Goal: Check status: Check status

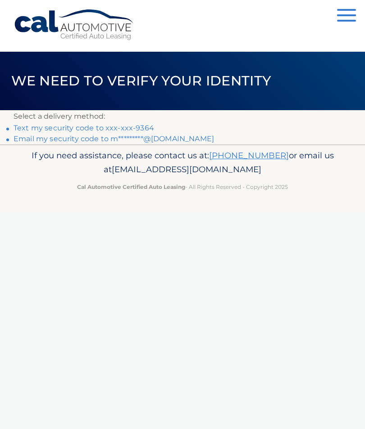
click at [113, 135] on link "Email my security code to m*********@icloud.com" at bounding box center [114, 139] width 200 height 9
click at [115, 125] on link "Text my security code to xxx-xxx-9364" at bounding box center [84, 128] width 140 height 9
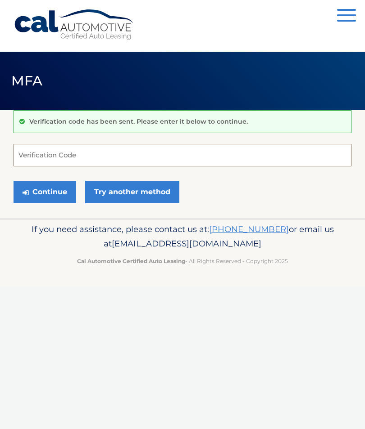
click at [84, 161] on input "Verification Code" at bounding box center [183, 155] width 338 height 23
type input "718667"
click at [49, 186] on button "Continue" at bounding box center [45, 192] width 63 height 23
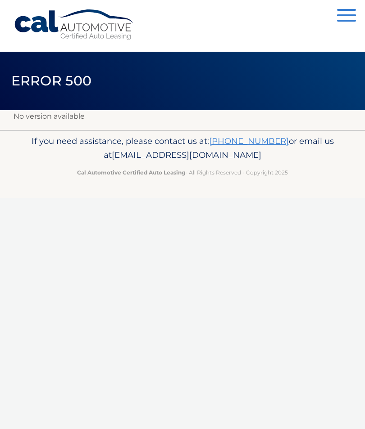
click at [350, 20] on span "button" at bounding box center [346, 21] width 19 height 2
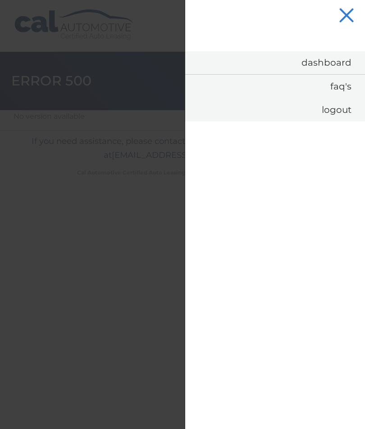
click at [334, 65] on link "Dashboard" at bounding box center [275, 62] width 180 height 23
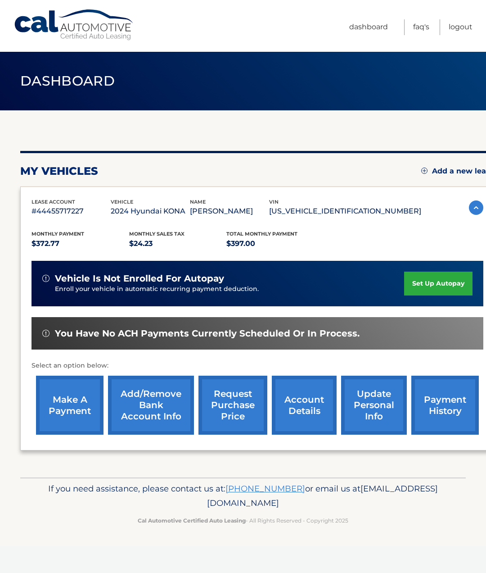
click at [301, 424] on link "account details" at bounding box center [304, 404] width 65 height 59
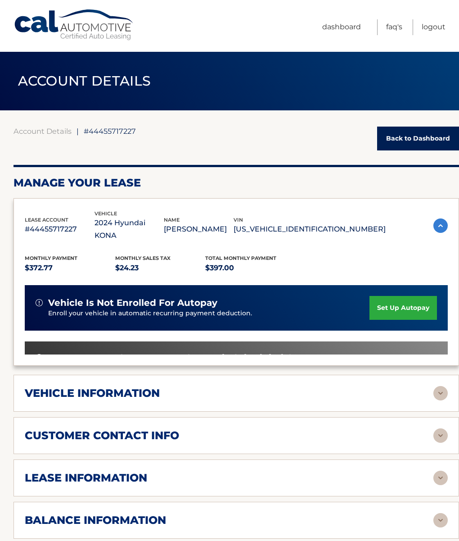
scroll to position [15, 0]
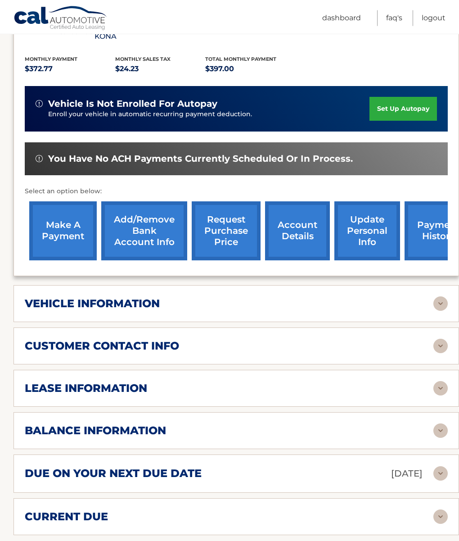
click at [433, 304] on img at bounding box center [440, 303] width 14 height 14
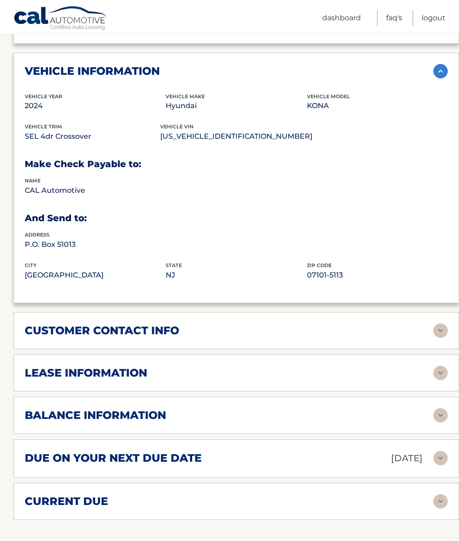
click at [445, 333] on img at bounding box center [440, 330] width 14 height 14
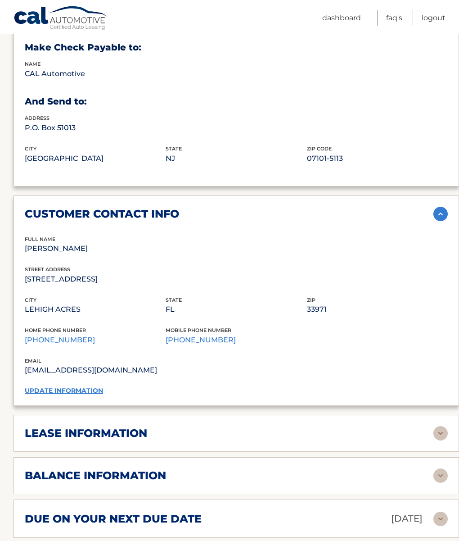
scroll to position [550, 0]
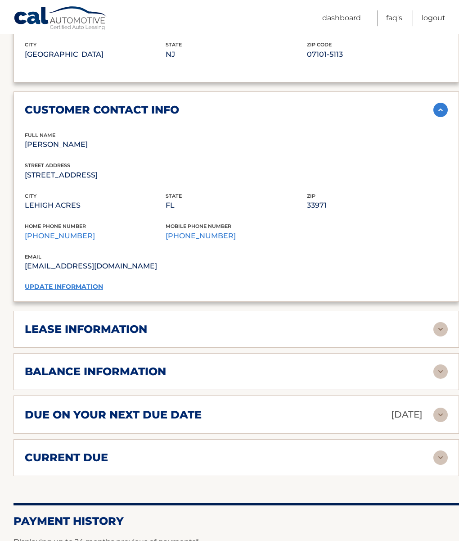
click at [443, 326] on img at bounding box center [440, 329] width 14 height 14
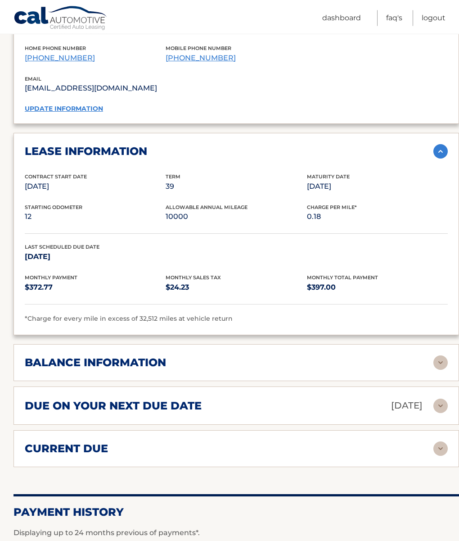
scroll to position [831, 0]
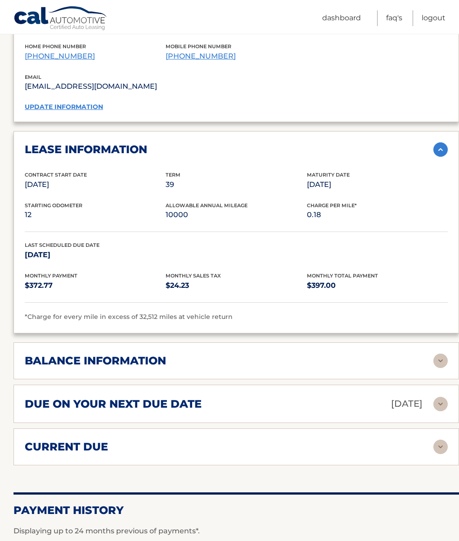
click at [437, 359] on img at bounding box center [440, 360] width 14 height 14
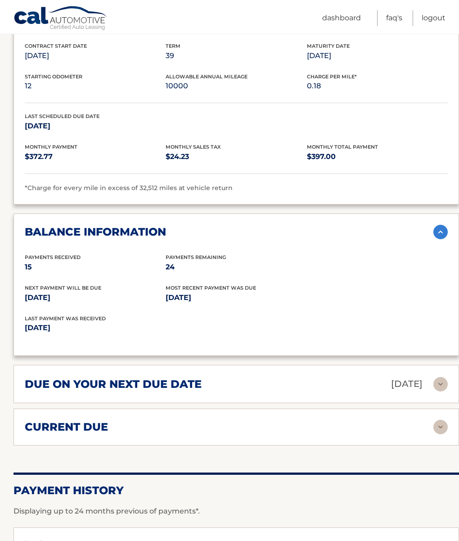
scroll to position [962, 0]
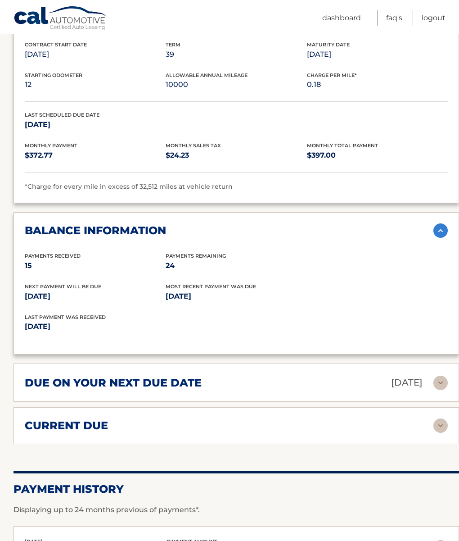
click at [434, 383] on img at bounding box center [440, 382] width 14 height 14
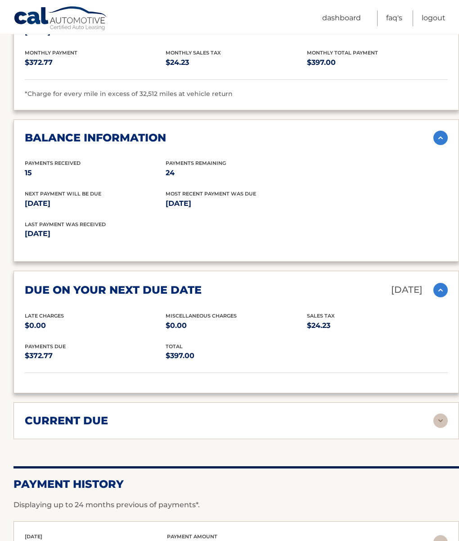
click at [447, 413] on img at bounding box center [440, 420] width 14 height 14
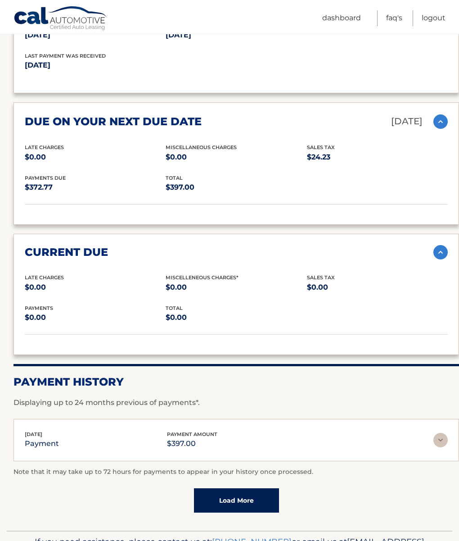
scroll to position [1223, 0]
click at [249, 497] on link "Load More" at bounding box center [236, 500] width 85 height 24
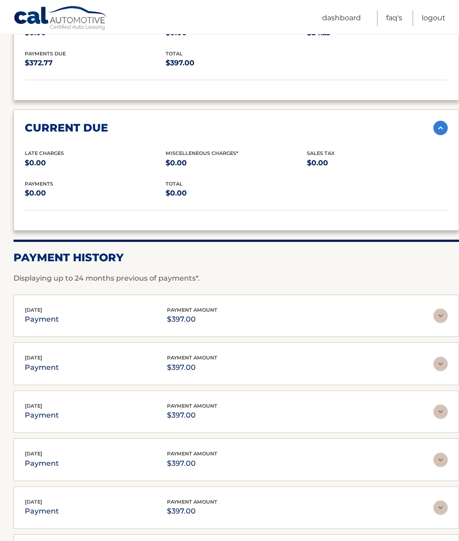
scroll to position [1348, 0]
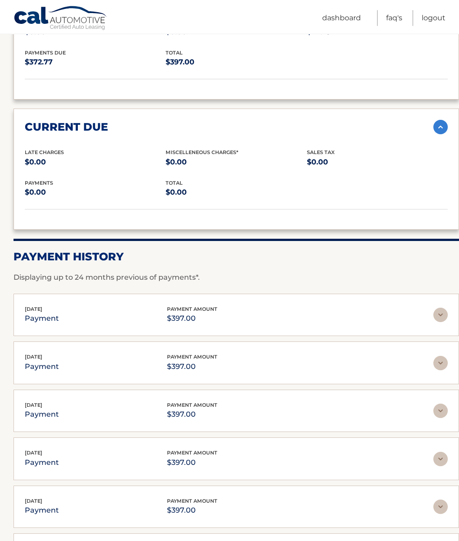
click at [439, 310] on img at bounding box center [440, 314] width 14 height 14
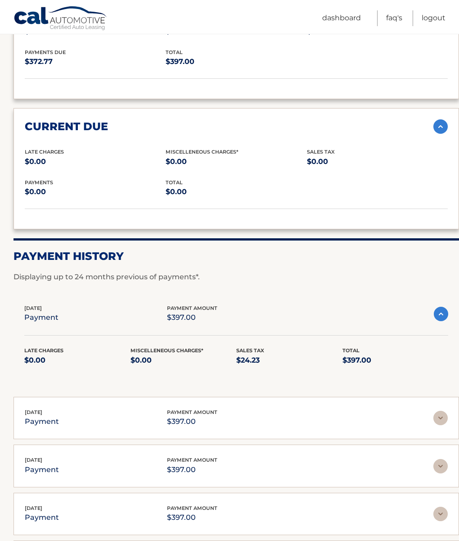
click at [443, 307] on img at bounding box center [441, 314] width 14 height 14
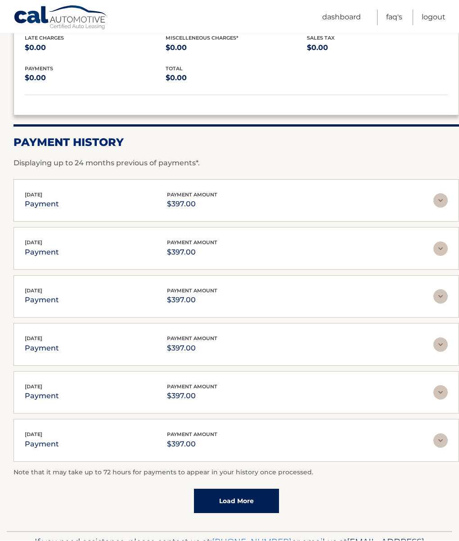
scroll to position [1461, 0]
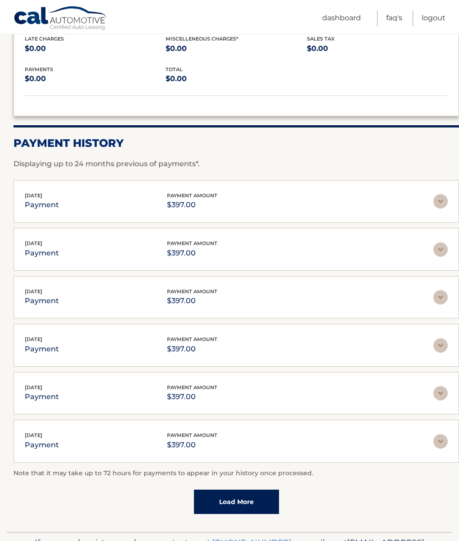
click at [244, 494] on link "Load More" at bounding box center [236, 501] width 85 height 24
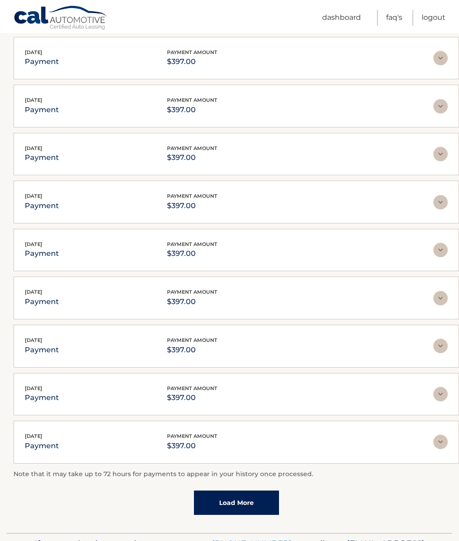
scroll to position [1700, 0]
click at [255, 501] on link "Load More" at bounding box center [236, 503] width 85 height 24
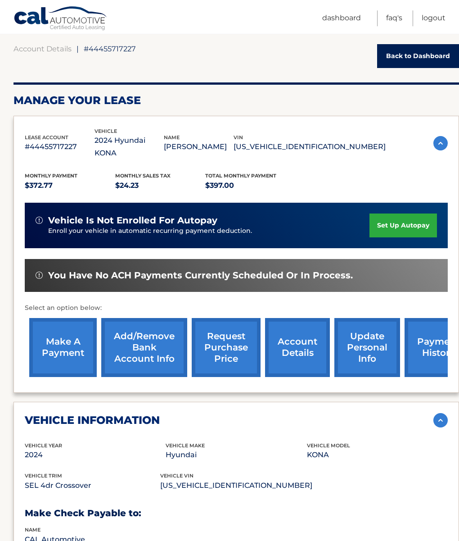
scroll to position [83, 0]
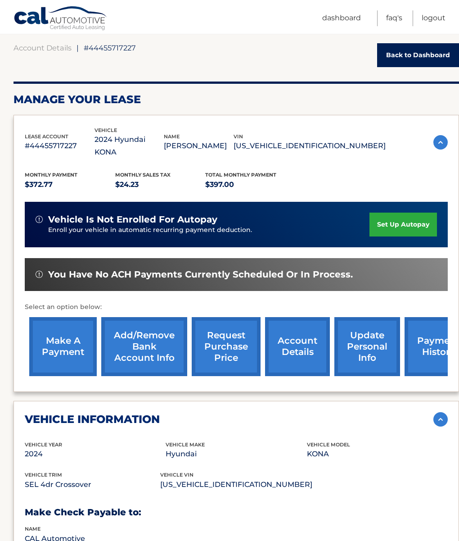
click at [297, 354] on link "account details" at bounding box center [297, 346] width 65 height 59
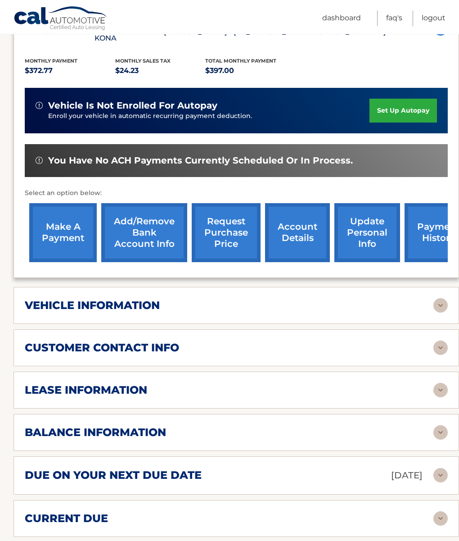
scroll to position [198, 0]
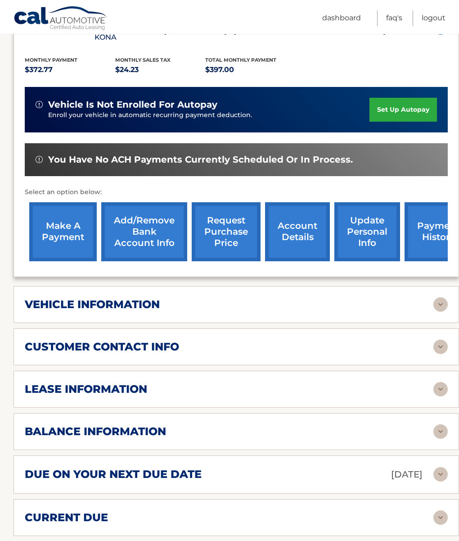
click at [437, 394] on img at bounding box center [440, 389] width 14 height 14
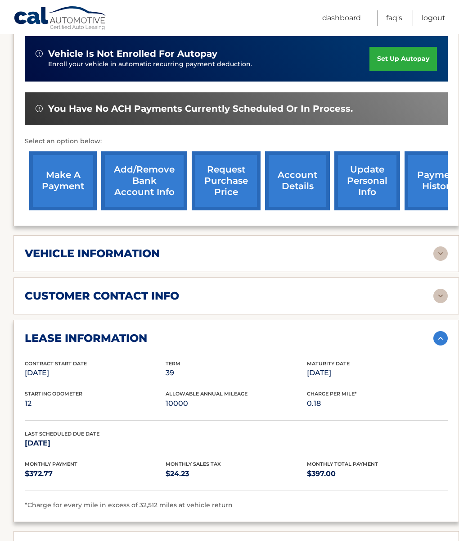
scroll to position [0, 0]
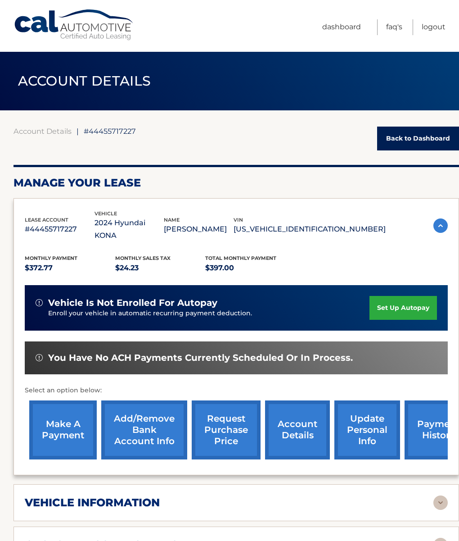
click at [411, 138] on link "Back to Dashboard" at bounding box center [418, 138] width 82 height 24
